Goal: Task Accomplishment & Management: Complete application form

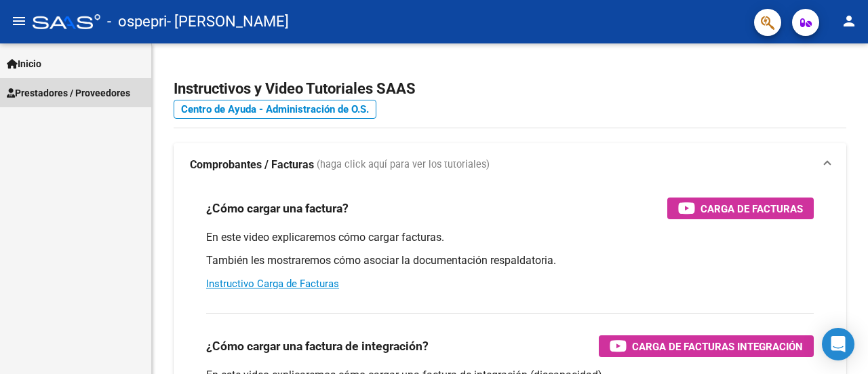
click at [66, 85] on span "Prestadores / Proveedores" at bounding box center [68, 92] width 123 height 15
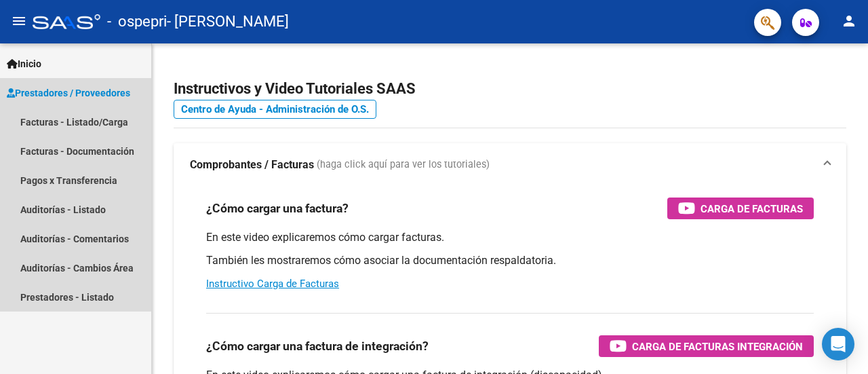
click at [65, 92] on span "Prestadores / Proveedores" at bounding box center [68, 92] width 123 height 15
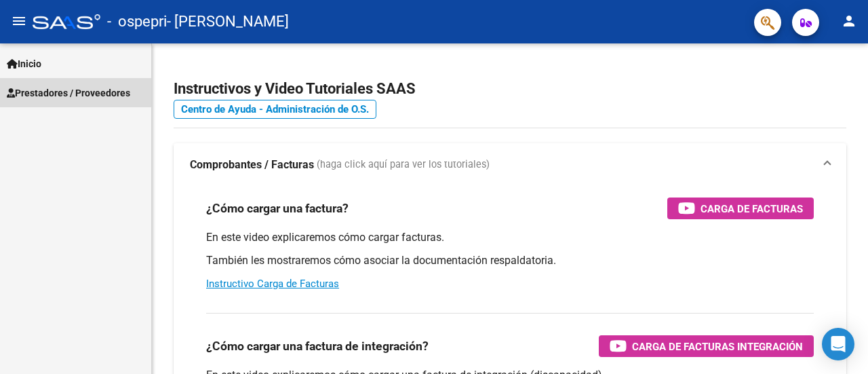
click at [61, 92] on span "Prestadores / Proveedores" at bounding box center [68, 92] width 123 height 15
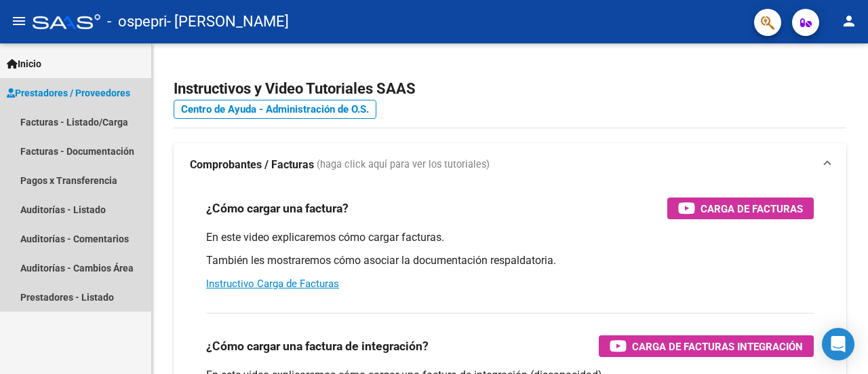
click at [48, 96] on span "Prestadores / Proveedores" at bounding box center [68, 92] width 123 height 15
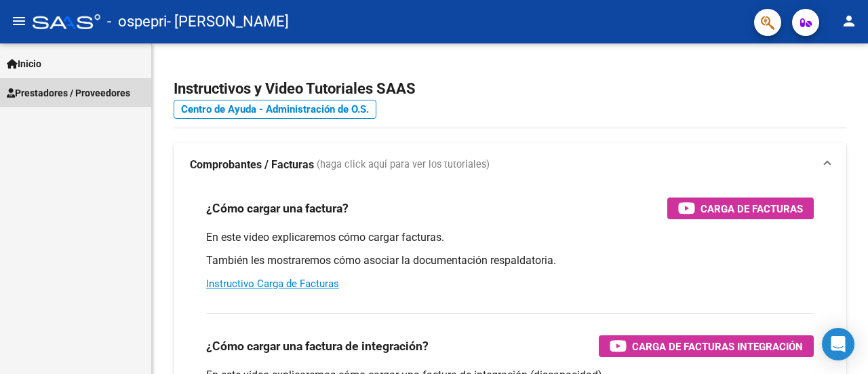
click at [48, 96] on span "Prestadores / Proveedores" at bounding box center [68, 92] width 123 height 15
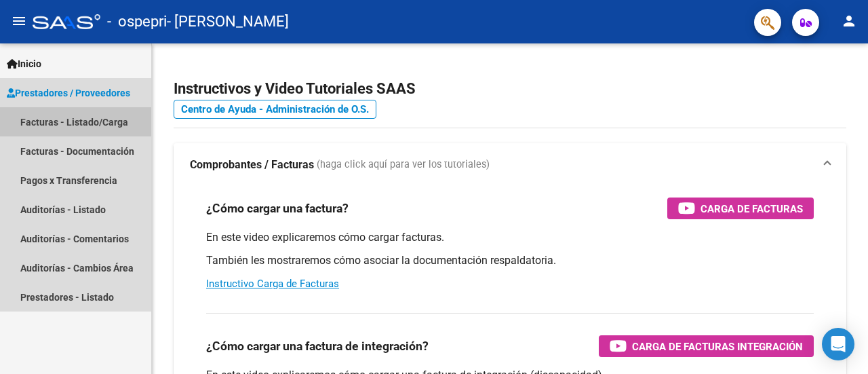
click at [41, 116] on link "Facturas - Listado/Carga" at bounding box center [75, 121] width 151 height 29
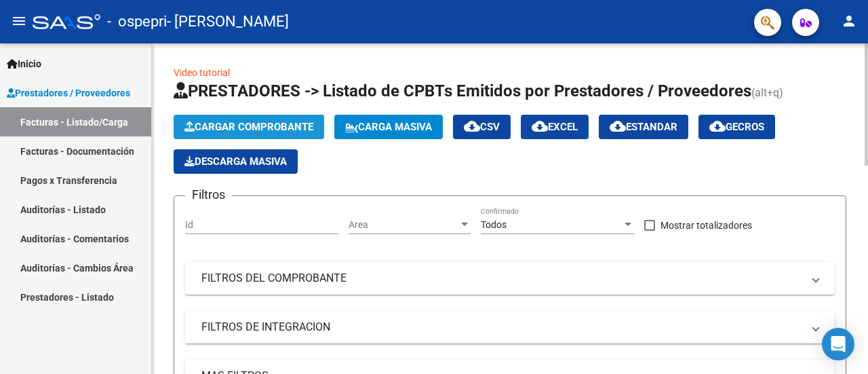
click at [243, 126] on span "Cargar Comprobante" at bounding box center [248, 127] width 129 height 12
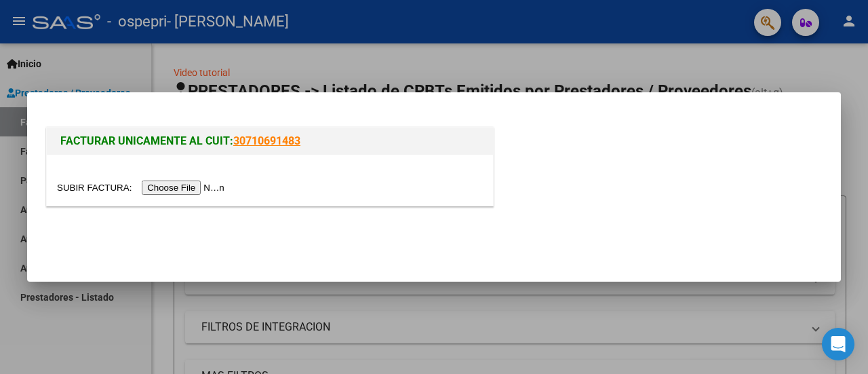
click at [210, 193] on input "file" at bounding box center [143, 187] width 172 height 14
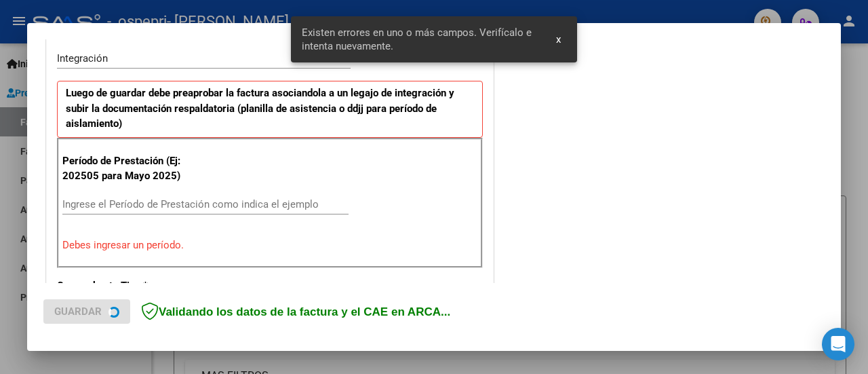
scroll to position [338, 0]
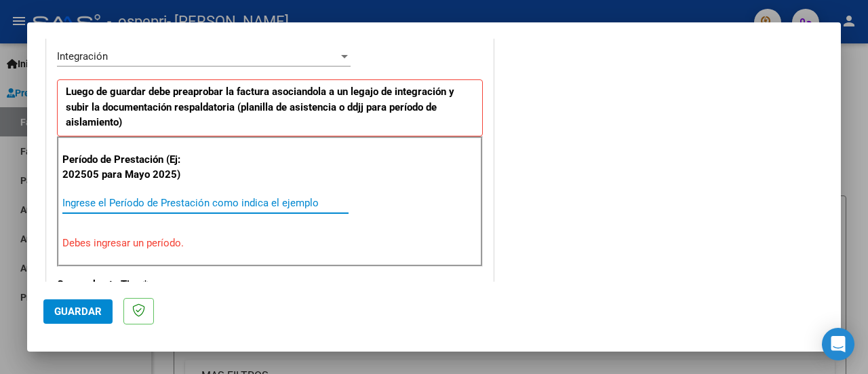
click at [161, 199] on input "Ingrese el Período de Prestación como indica el ejemplo" at bounding box center [205, 203] width 286 height 12
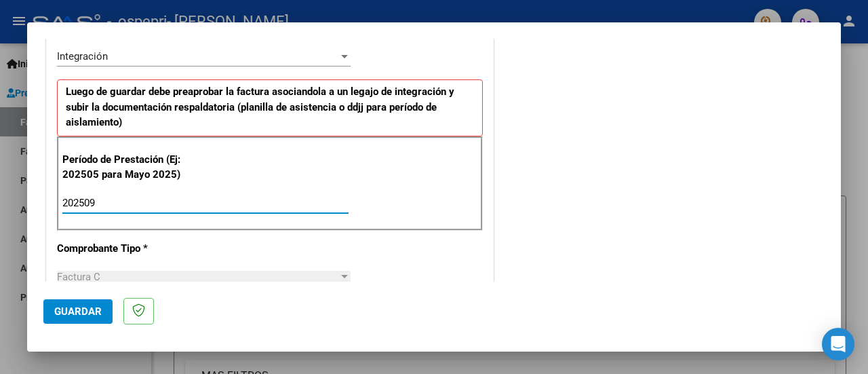
type input "202509"
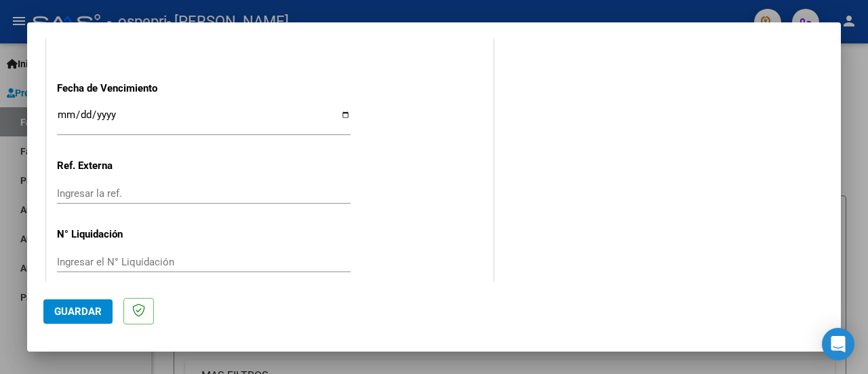
scroll to position [978, 0]
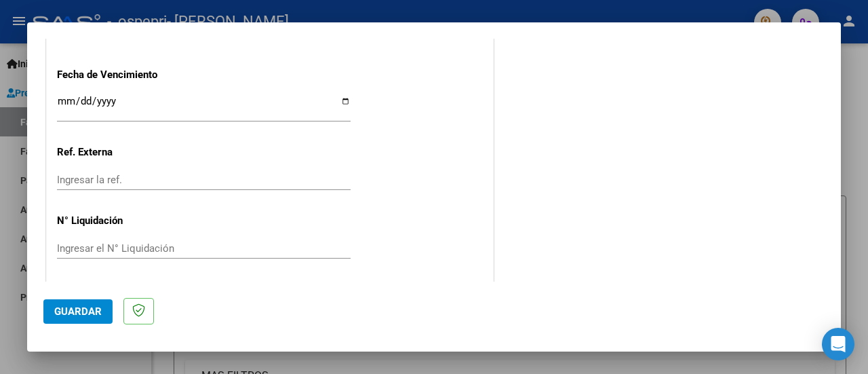
click at [278, 170] on div "Ingresar la ref." at bounding box center [204, 180] width 294 height 20
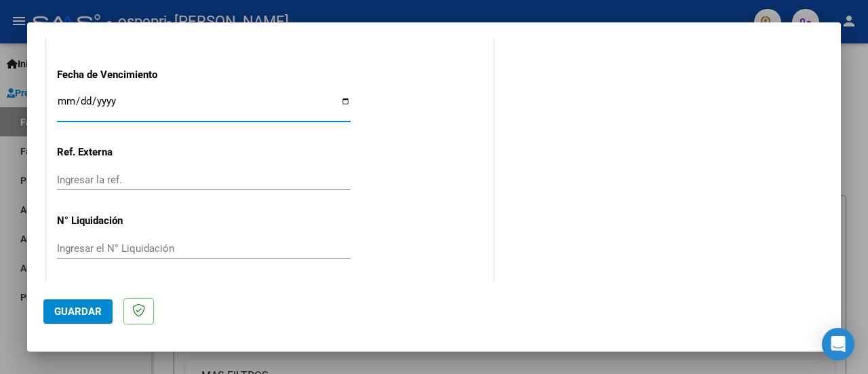
click at [119, 96] on input "Ingresar la fecha" at bounding box center [204, 107] width 294 height 22
click at [338, 98] on input "Ingresar la fecha" at bounding box center [204, 107] width 294 height 22
type input "[DATE]"
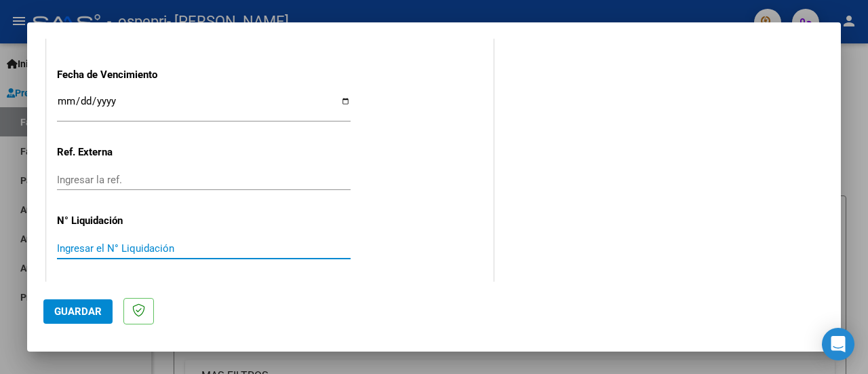
click at [81, 243] on input "Ingresar el N° Liquidación" at bounding box center [204, 248] width 294 height 12
paste input "0000274818"
type input "0000274818"
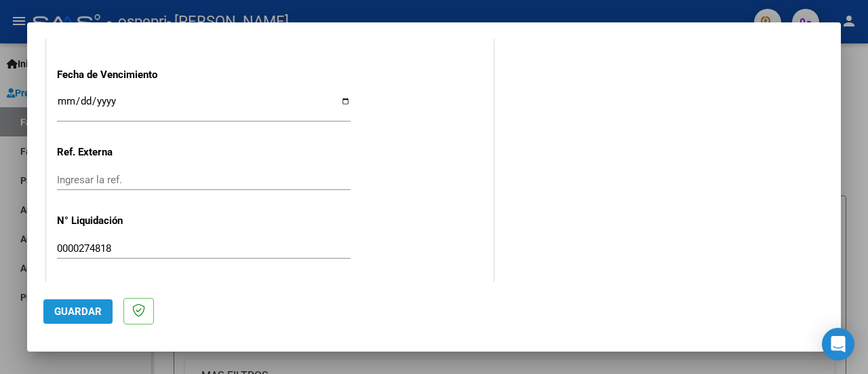
click at [72, 308] on span "Guardar" at bounding box center [77, 311] width 47 height 12
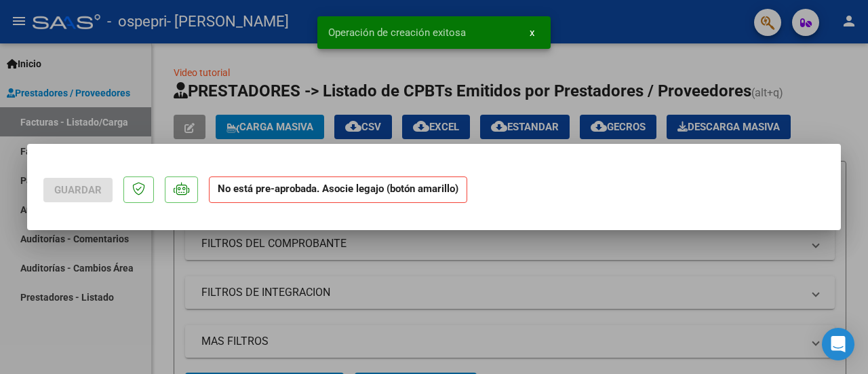
scroll to position [0, 0]
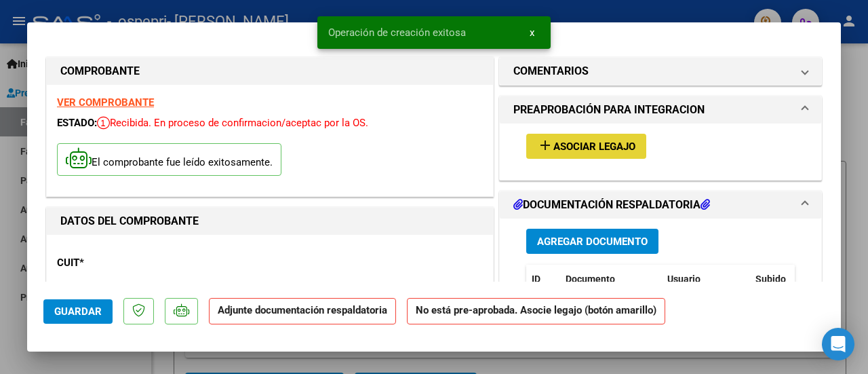
click at [576, 140] on span "Asociar Legajo" at bounding box center [594, 146] width 82 height 12
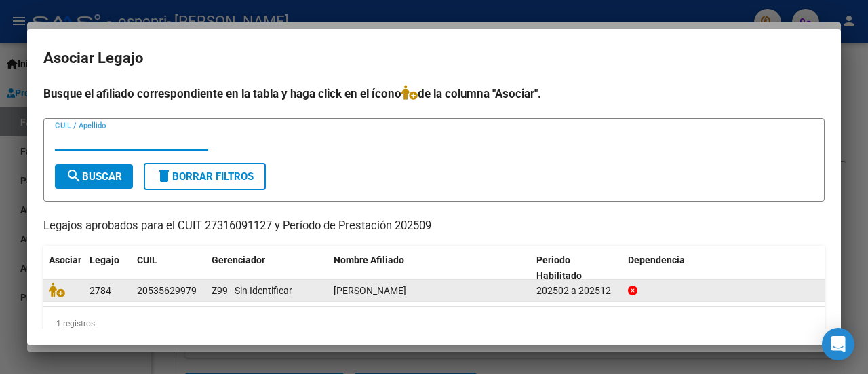
click at [106, 285] on span "2784" at bounding box center [101, 290] width 22 height 11
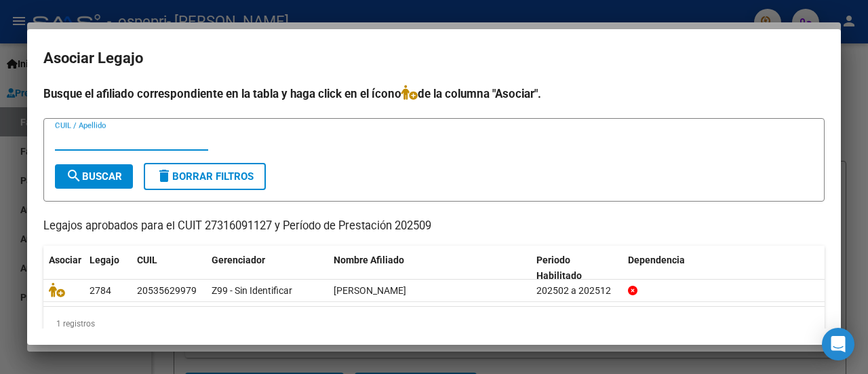
click at [123, 134] on input "CUIL / Apellido" at bounding box center [131, 140] width 153 height 12
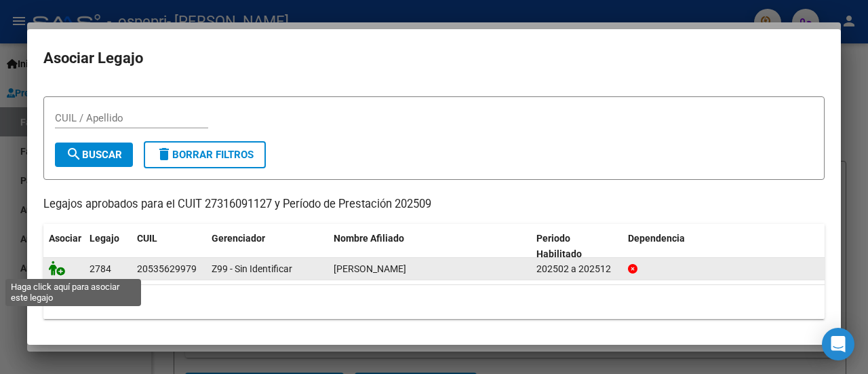
click at [56, 271] on icon at bounding box center [57, 267] width 16 height 15
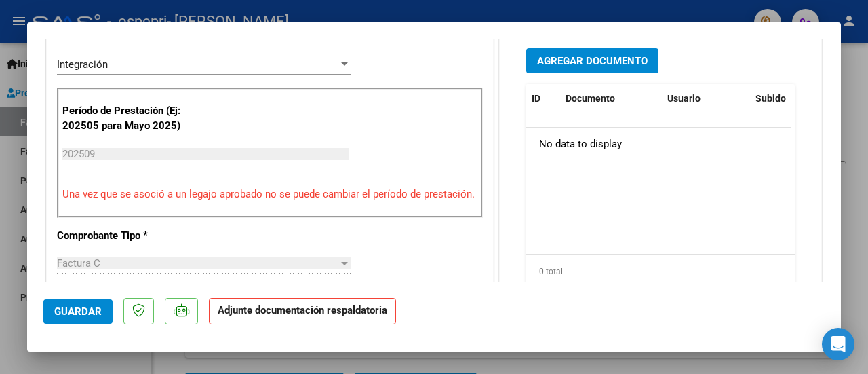
scroll to position [295, 0]
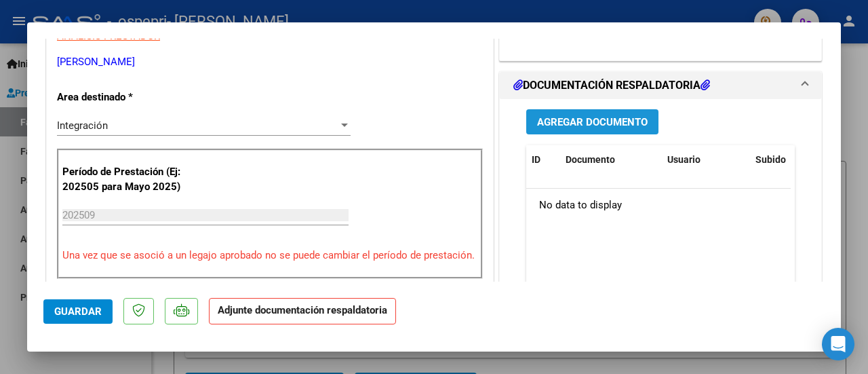
click at [528, 117] on button "Agregar Documento" at bounding box center [592, 121] width 132 height 25
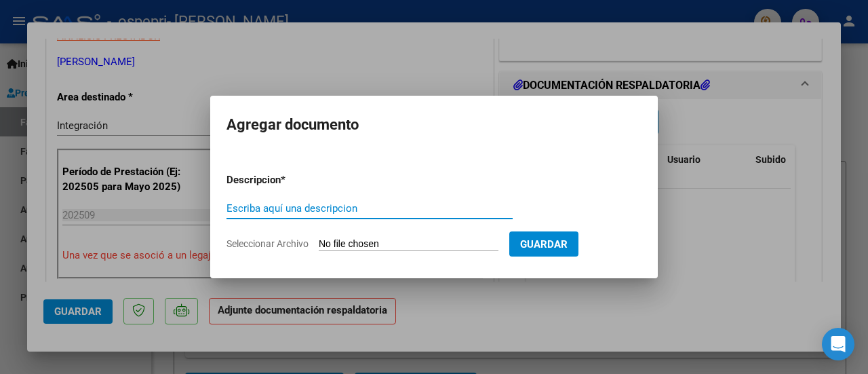
click at [311, 210] on input "Escriba aquí una descripcion" at bounding box center [369, 208] width 286 height 12
click at [336, 247] on input "Seleccionar Archivo" at bounding box center [409, 244] width 180 height 13
click at [349, 212] on input "PLANILLA ASISTENCIA" at bounding box center [369, 208] width 286 height 12
type input "PRELIQUIDACION"
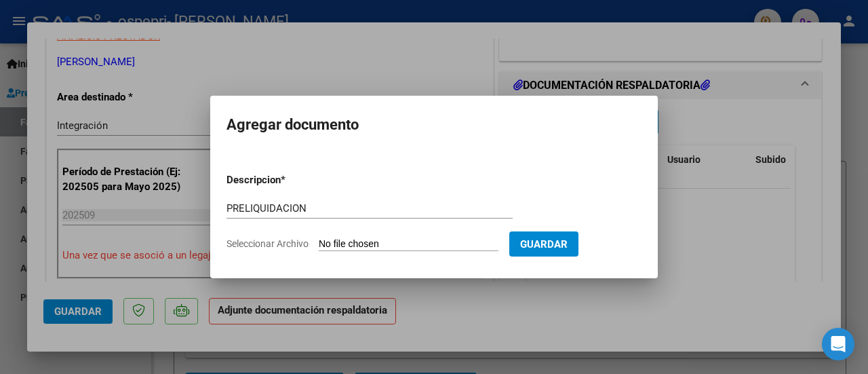
click at [376, 242] on input "Seleccionar Archivo" at bounding box center [409, 244] width 180 height 13
type input "C:\fakepath\PRELIQUIDACION SEPT.pdf"
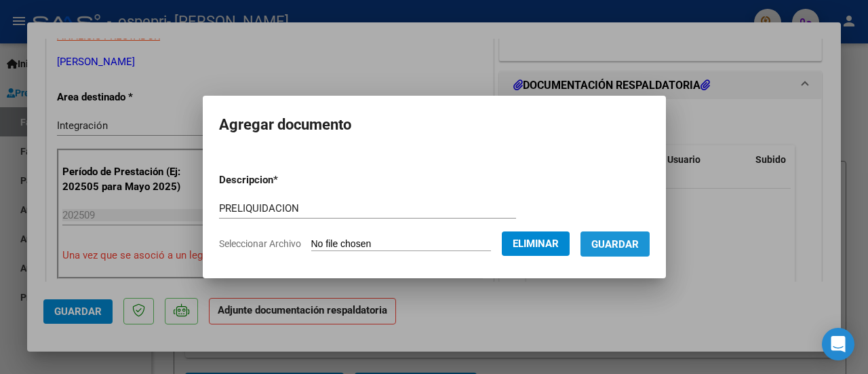
click at [625, 246] on span "Guardar" at bounding box center [614, 244] width 47 height 12
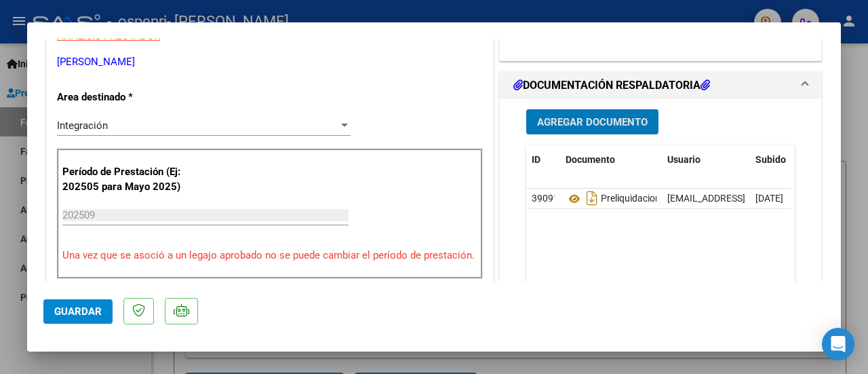
click at [589, 121] on span "Agregar Documento" at bounding box center [592, 122] width 111 height 12
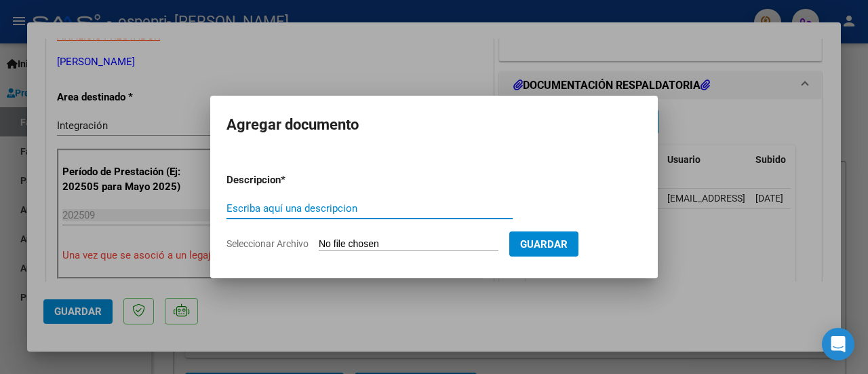
click at [323, 212] on input "Escriba aquí una descripcion" at bounding box center [369, 208] width 286 height 12
type input "PLANILLA ASISTENCIA"
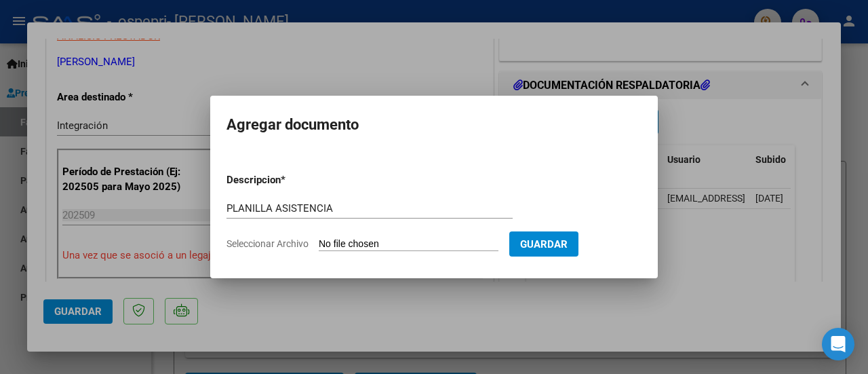
click at [427, 235] on form "Descripcion * PLANILLA ASISTENCIA Escriba aquí una descripcion Seleccionar Arch…" at bounding box center [433, 211] width 415 height 99
click at [425, 239] on input "Seleccionar Archivo" at bounding box center [409, 244] width 180 height 13
type input "C:\fakepath\[PERSON_NAME] .pdf"
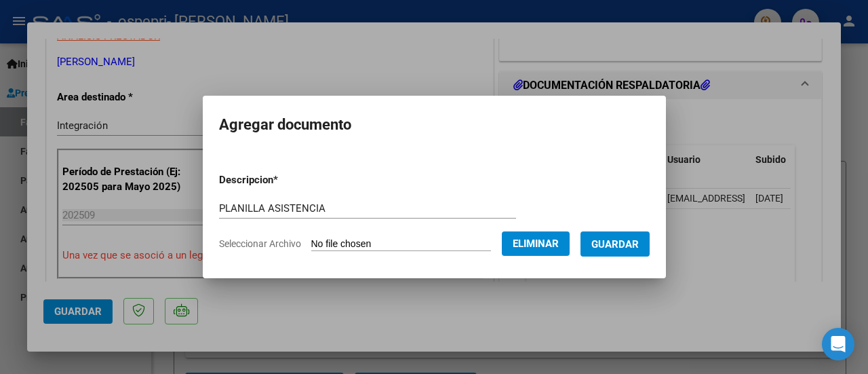
click at [639, 245] on span "Guardar" at bounding box center [614, 244] width 47 height 12
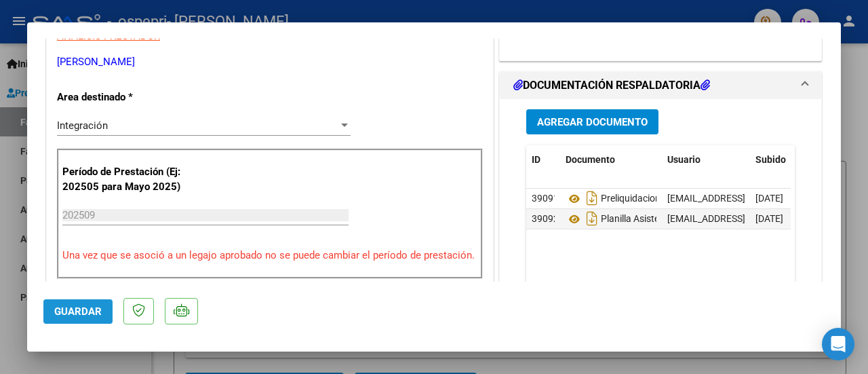
click at [84, 308] on span "Guardar" at bounding box center [77, 311] width 47 height 12
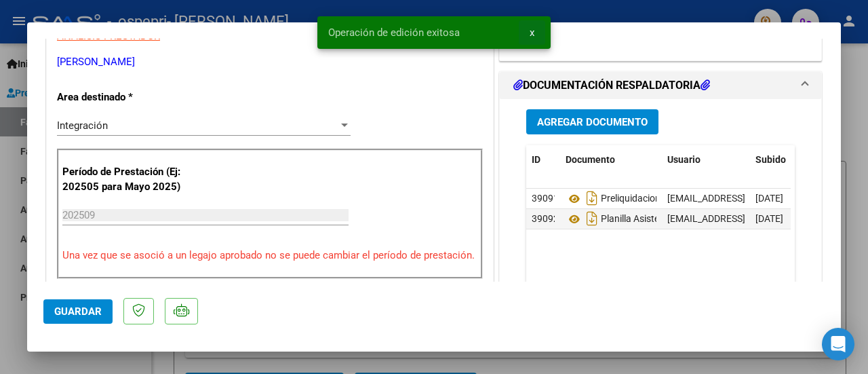
click at [530, 35] on span "x" at bounding box center [532, 32] width 5 height 12
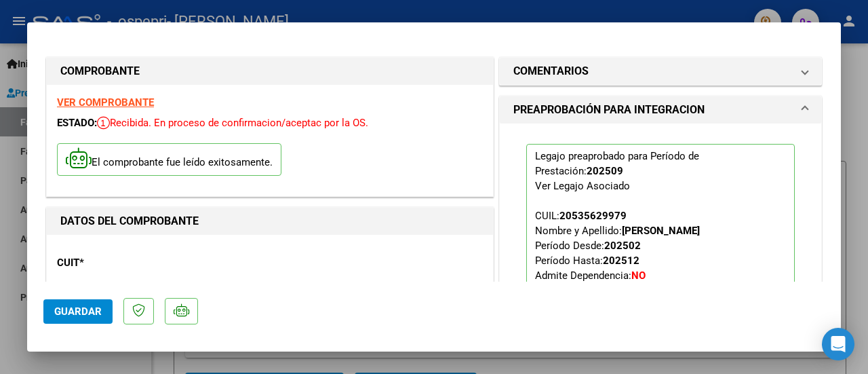
scroll to position [983, 0]
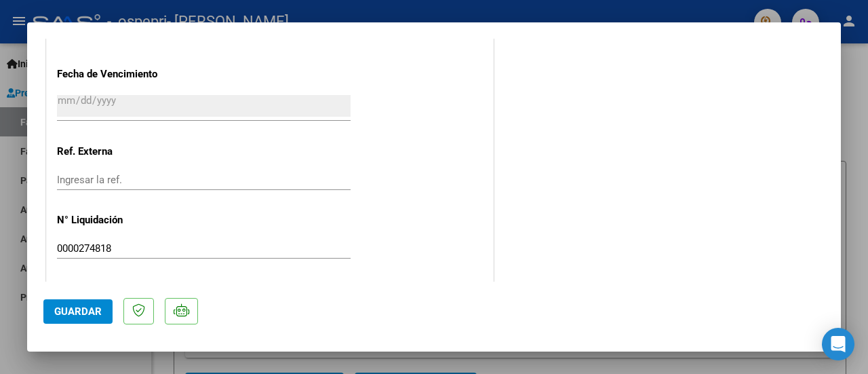
click at [867, 82] on div at bounding box center [434, 187] width 868 height 374
type input "$ 0,00"
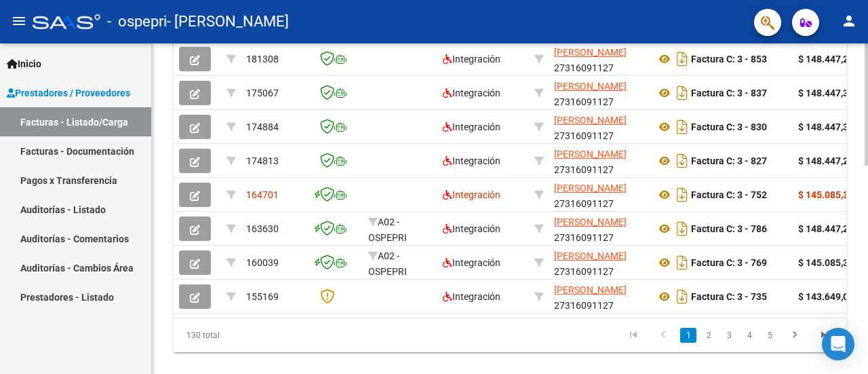
scroll to position [0, 0]
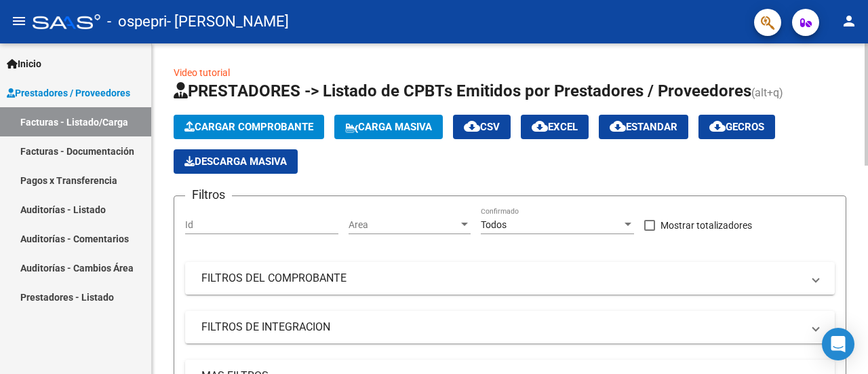
click at [867, 66] on div at bounding box center [866, 104] width 3 height 122
